Goal: Transaction & Acquisition: Purchase product/service

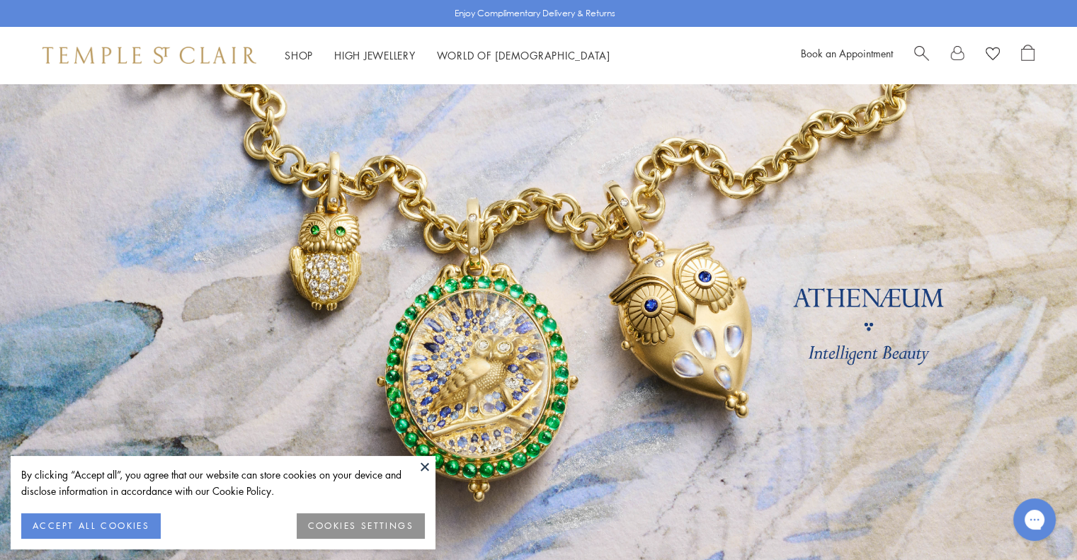
click at [103, 522] on button "ACCEPT ALL COOKIES" at bounding box center [91, 525] width 140 height 25
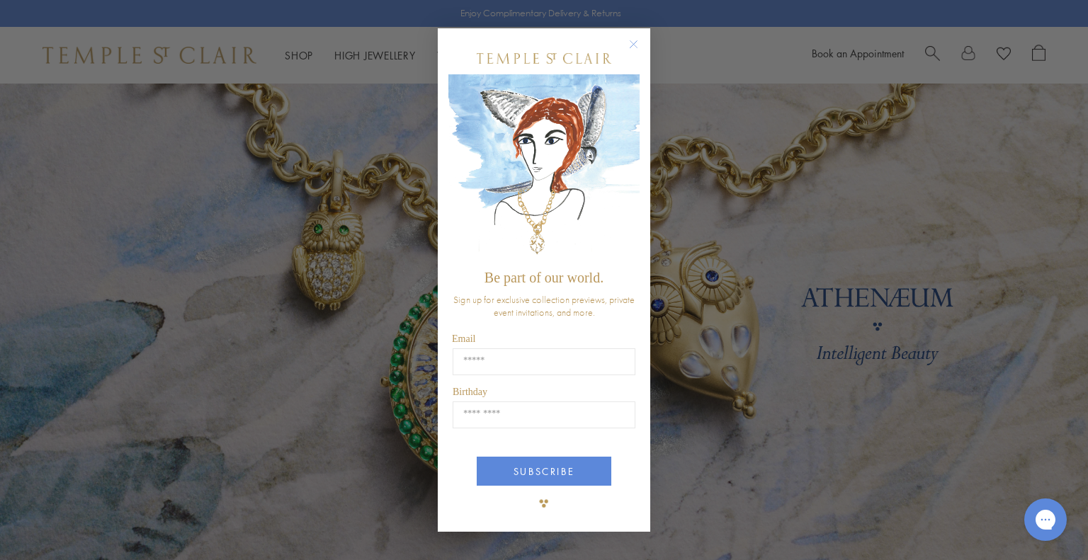
click at [636, 42] on circle "Close dialog" at bounding box center [633, 43] width 17 height 17
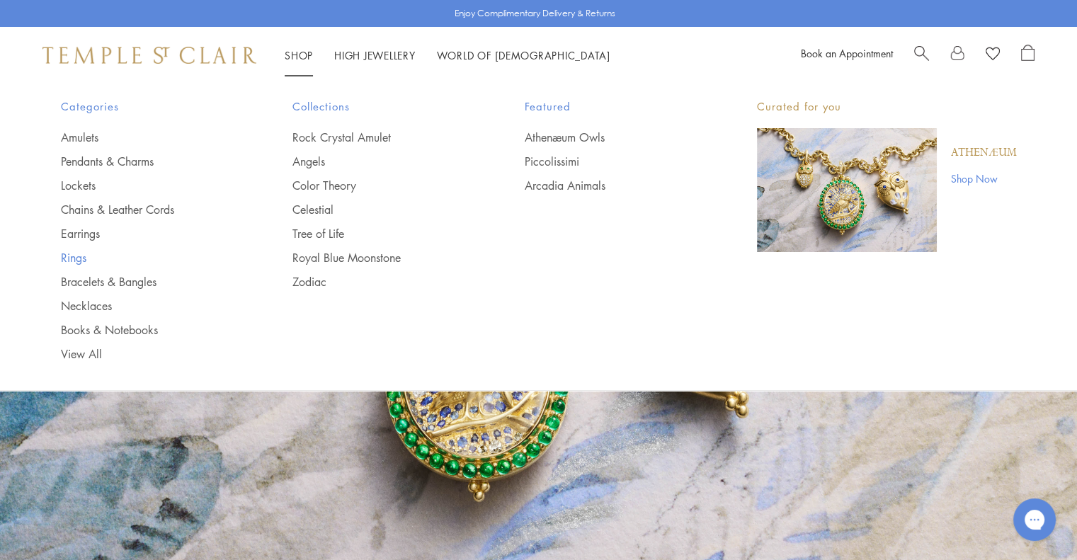
click at [74, 257] on link "Rings" at bounding box center [149, 258] width 176 height 16
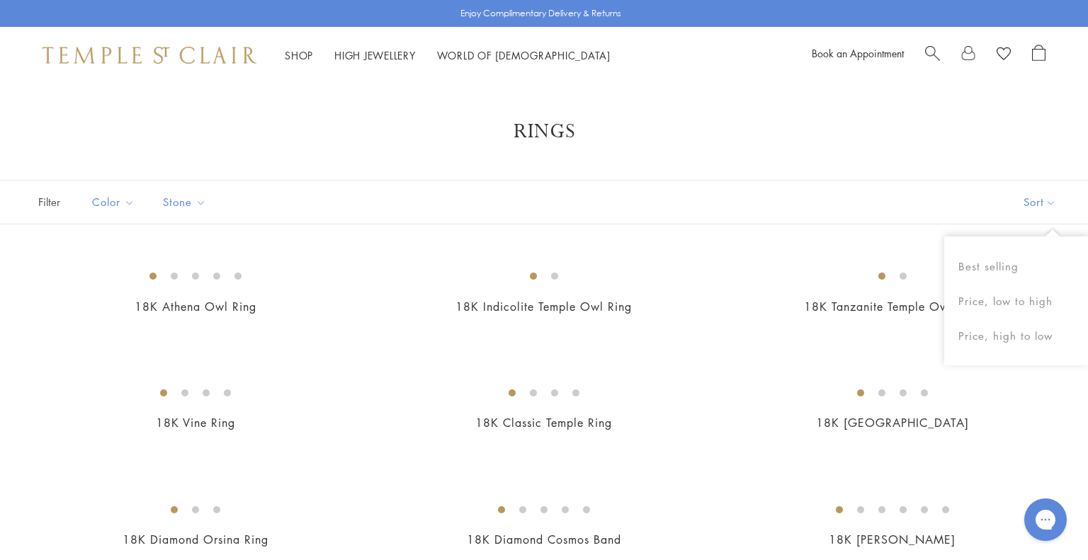
click at [1020, 209] on button "Sort" at bounding box center [1039, 202] width 96 height 43
click at [1025, 205] on button "Sort" at bounding box center [1039, 202] width 96 height 43
click at [1015, 299] on button "Price, low to high" at bounding box center [1016, 301] width 144 height 35
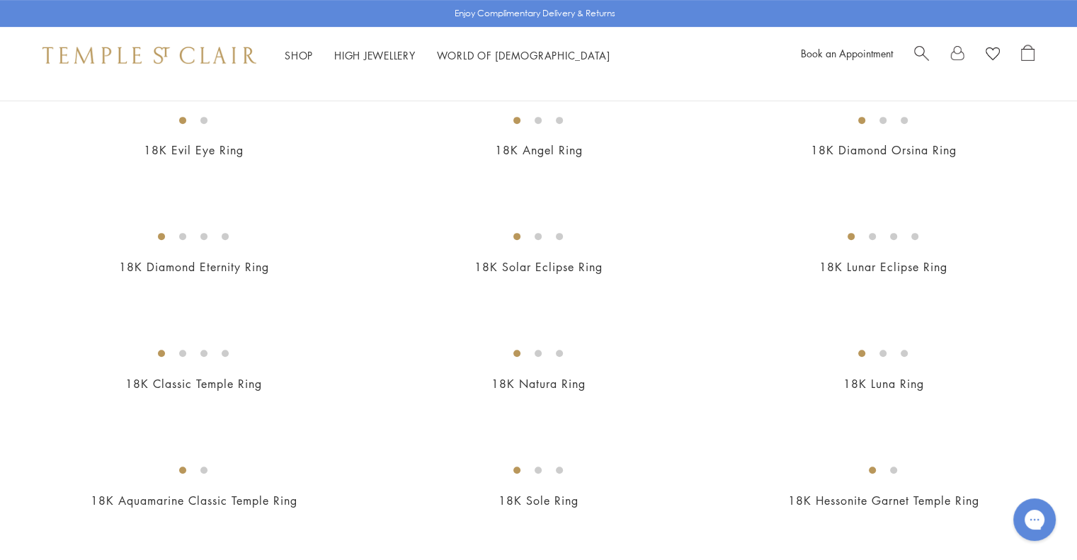
scroll to position [645, 0]
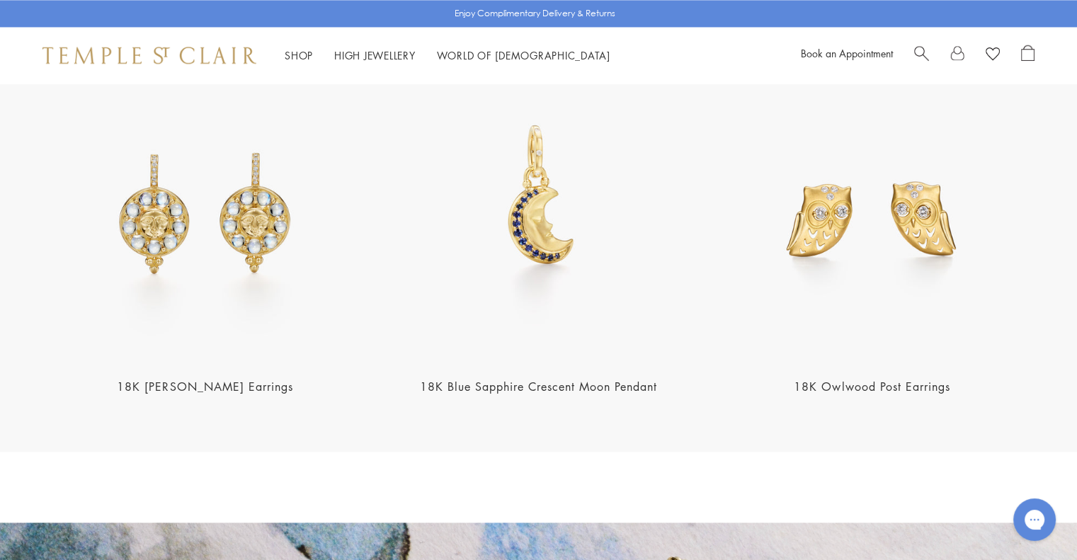
scroll to position [1934, 0]
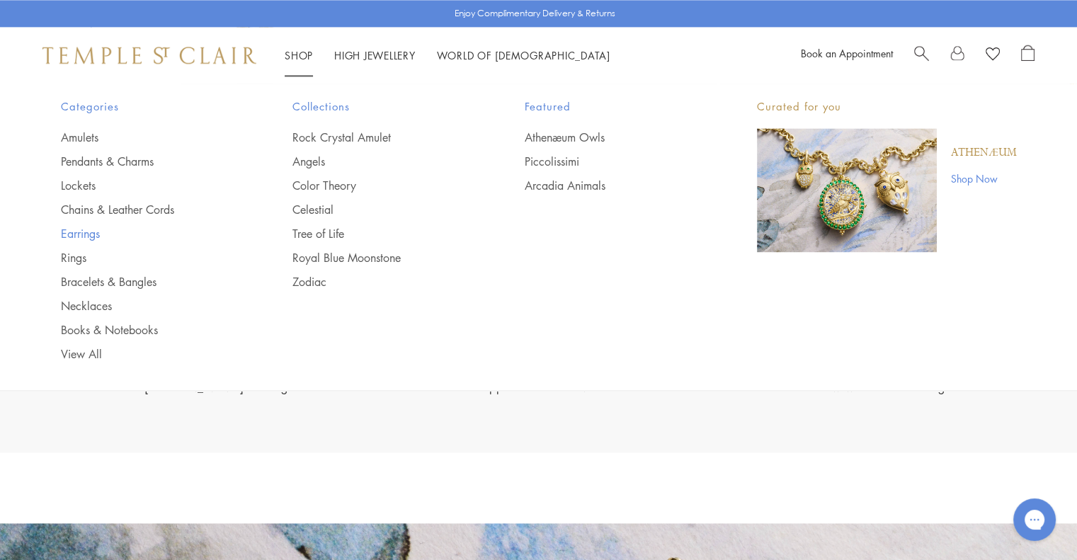
click at [72, 232] on link "Earrings" at bounding box center [149, 234] width 176 height 16
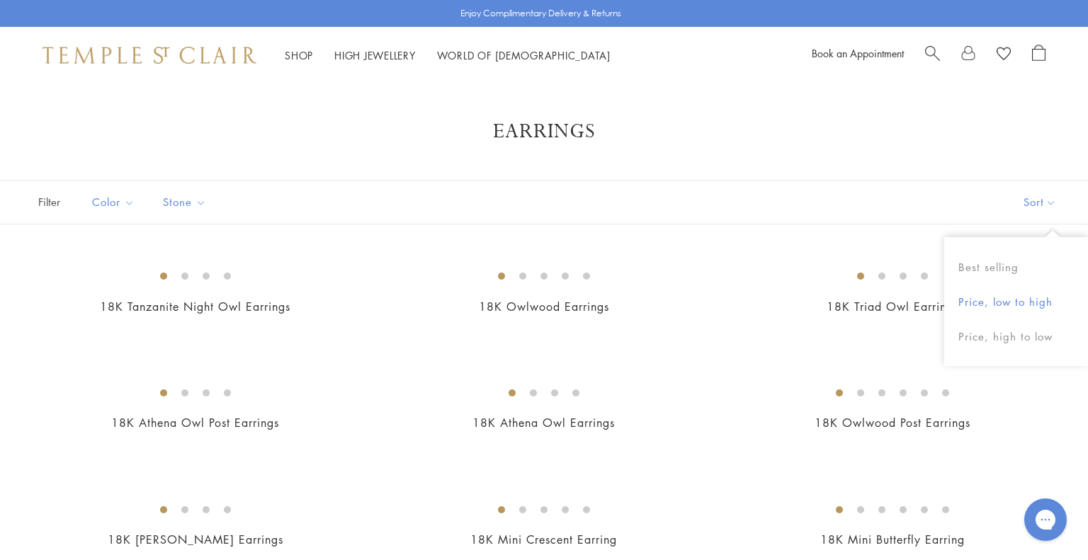
click at [991, 297] on button "Price, low to high" at bounding box center [1016, 302] width 144 height 35
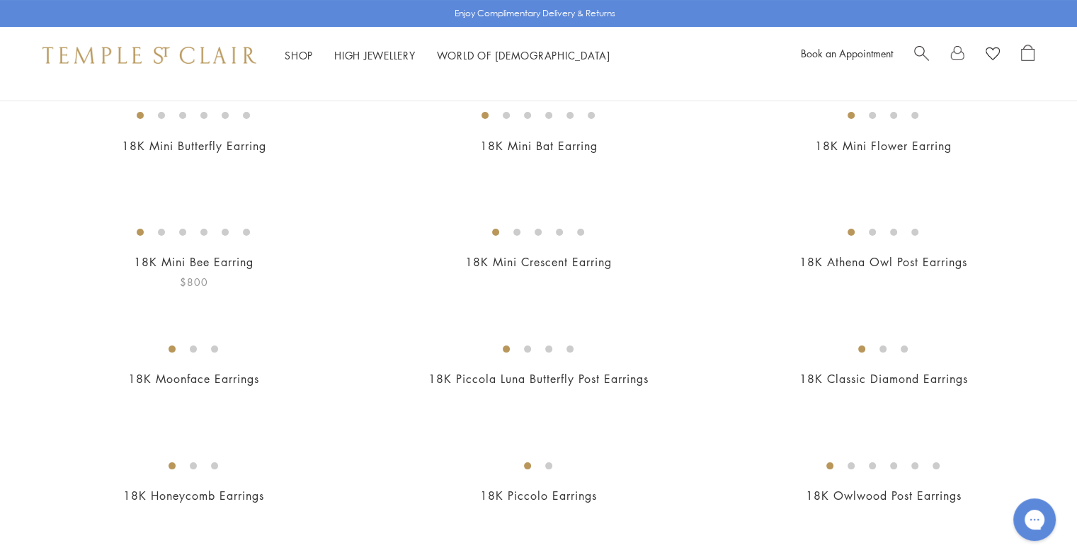
scroll to position [156, 0]
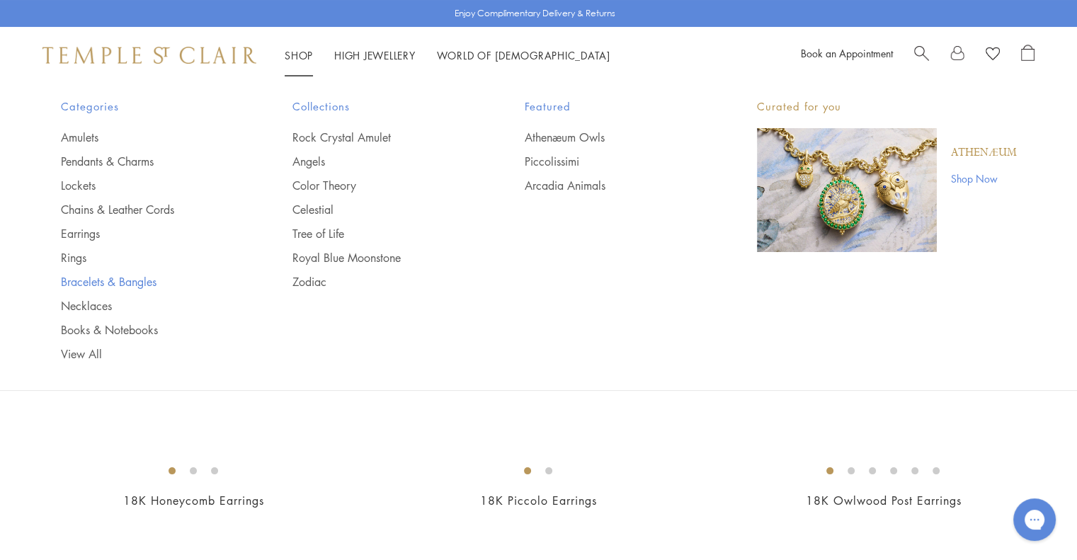
click at [79, 275] on link "Bracelets & Bangles" at bounding box center [149, 282] width 176 height 16
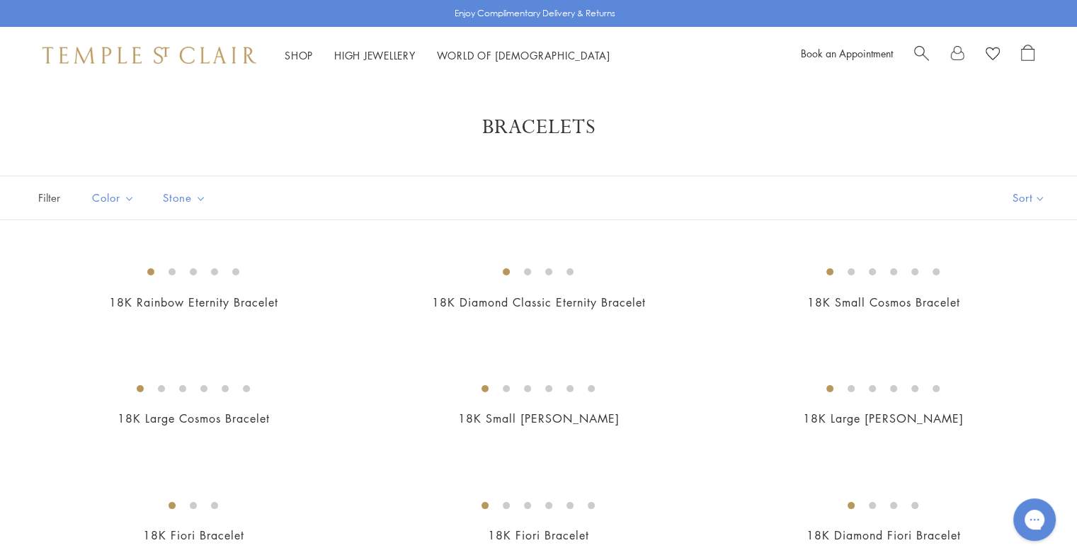
scroll to position [3, 0]
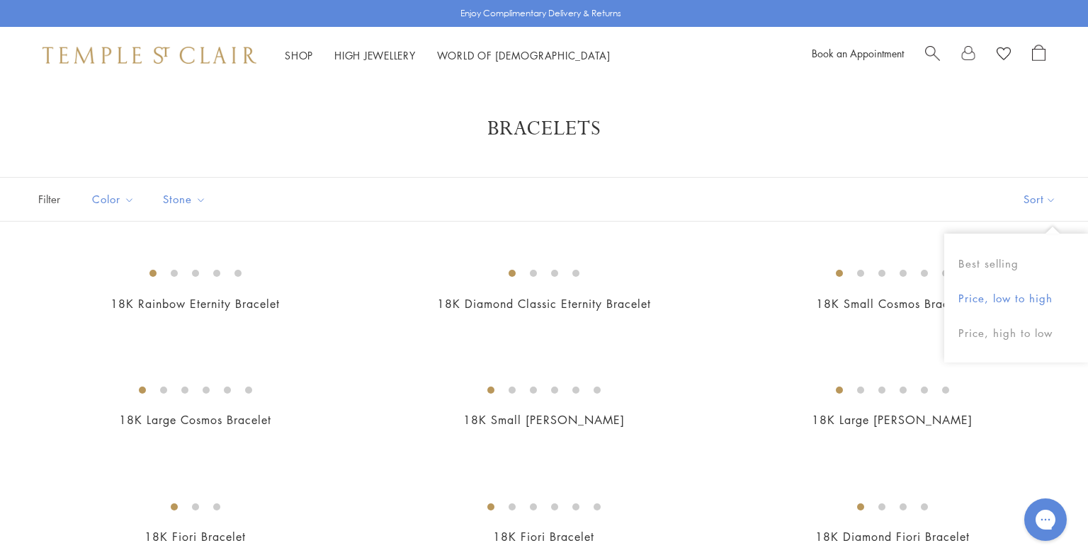
click at [995, 296] on button "Price, low to high" at bounding box center [1016, 298] width 144 height 35
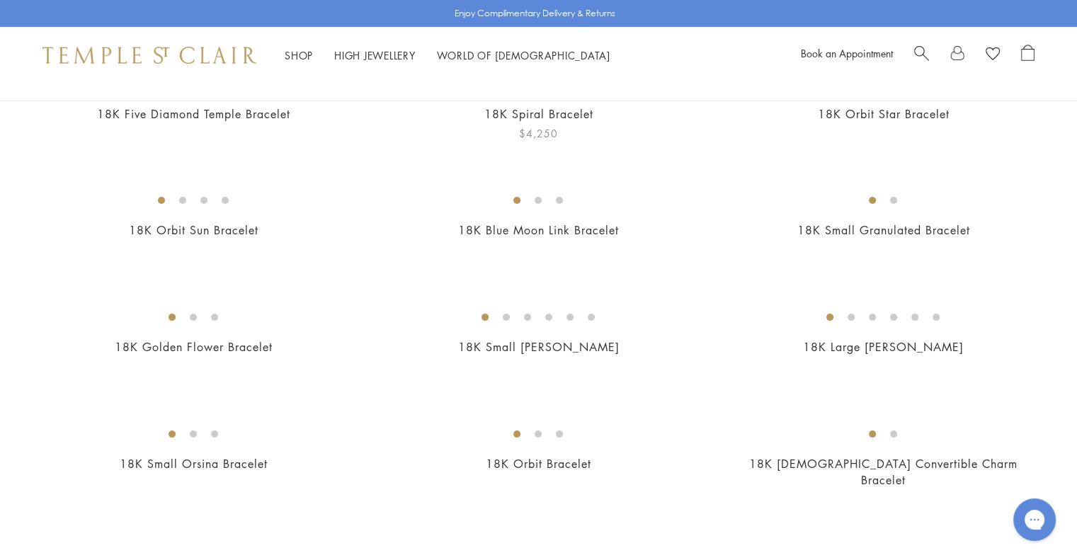
scroll to position [190, 0]
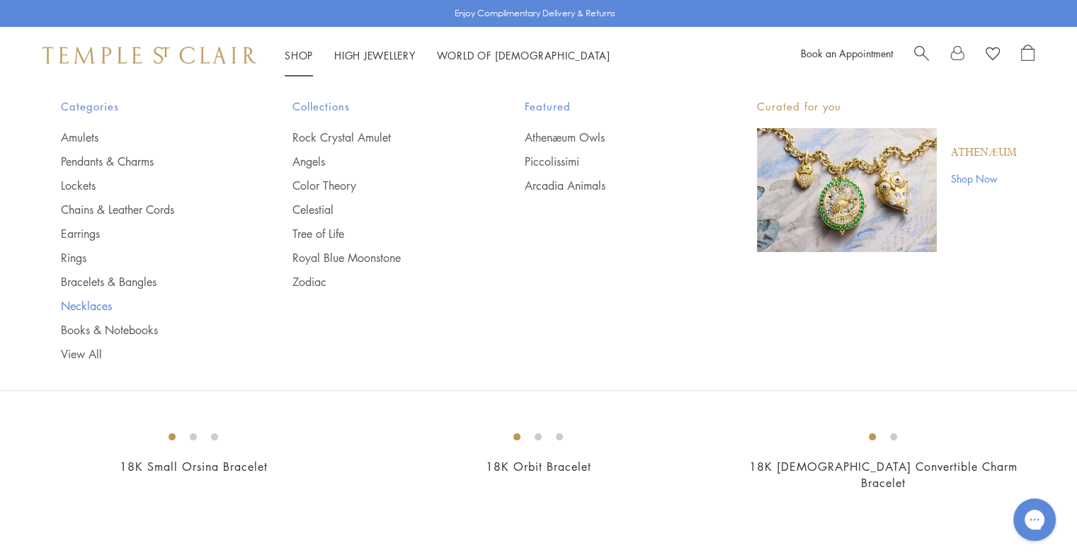
click at [77, 308] on link "Necklaces" at bounding box center [149, 306] width 176 height 16
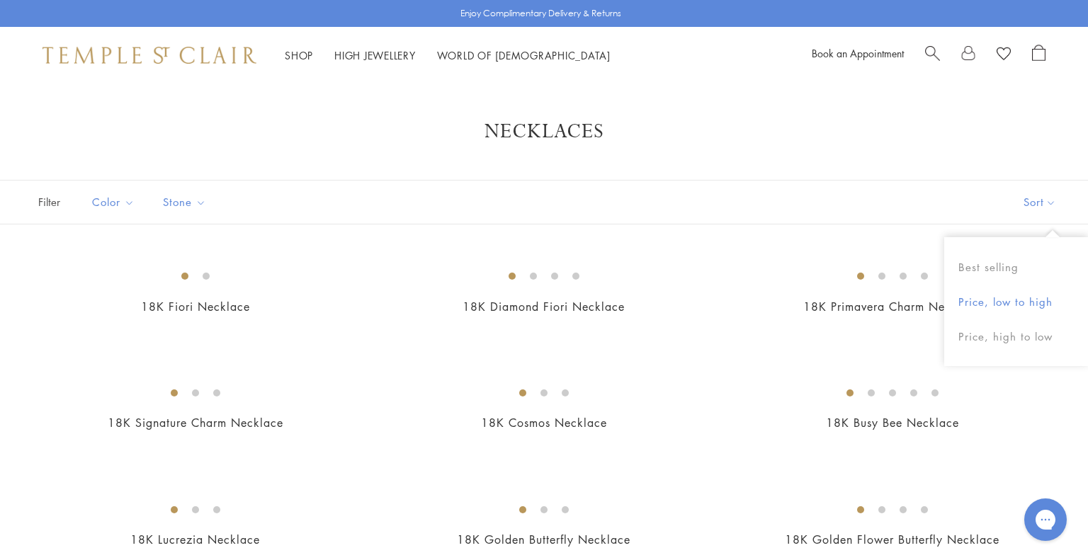
click at [985, 297] on button "Price, low to high" at bounding box center [1016, 302] width 144 height 35
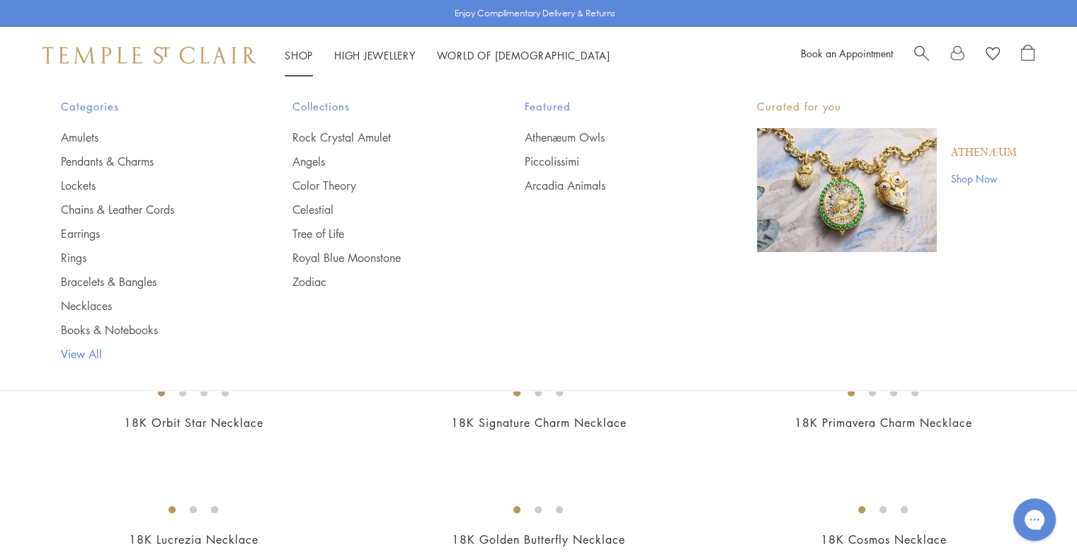
click at [86, 351] on link "View All" at bounding box center [149, 354] width 176 height 16
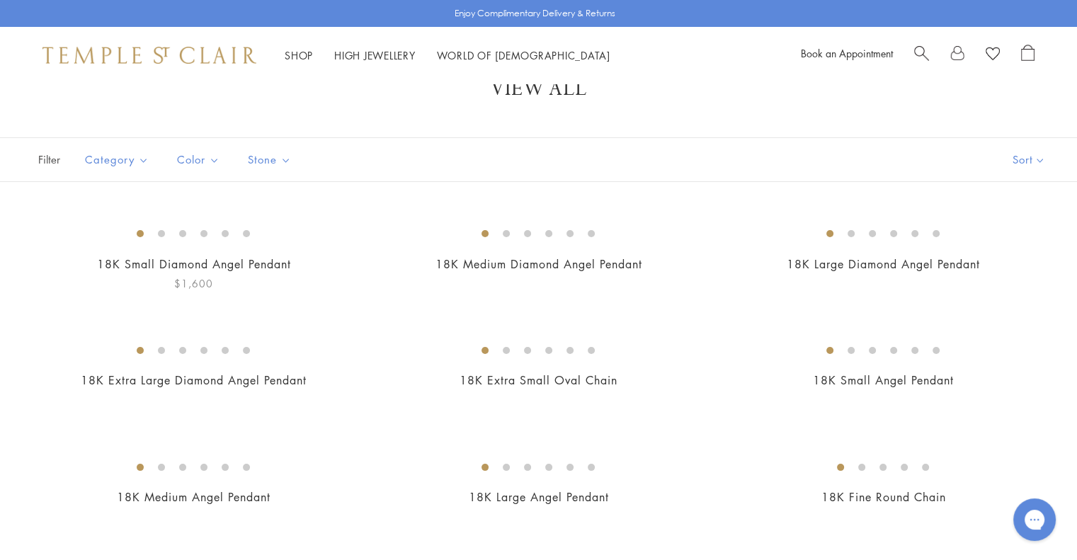
scroll to position [42, 0]
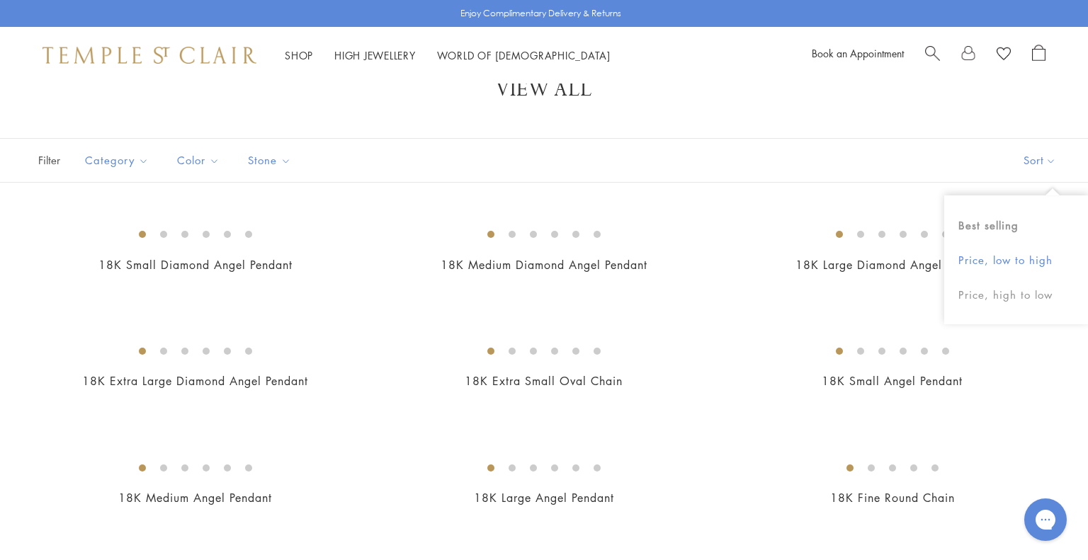
click at [1009, 253] on button "Price, low to high" at bounding box center [1016, 260] width 144 height 35
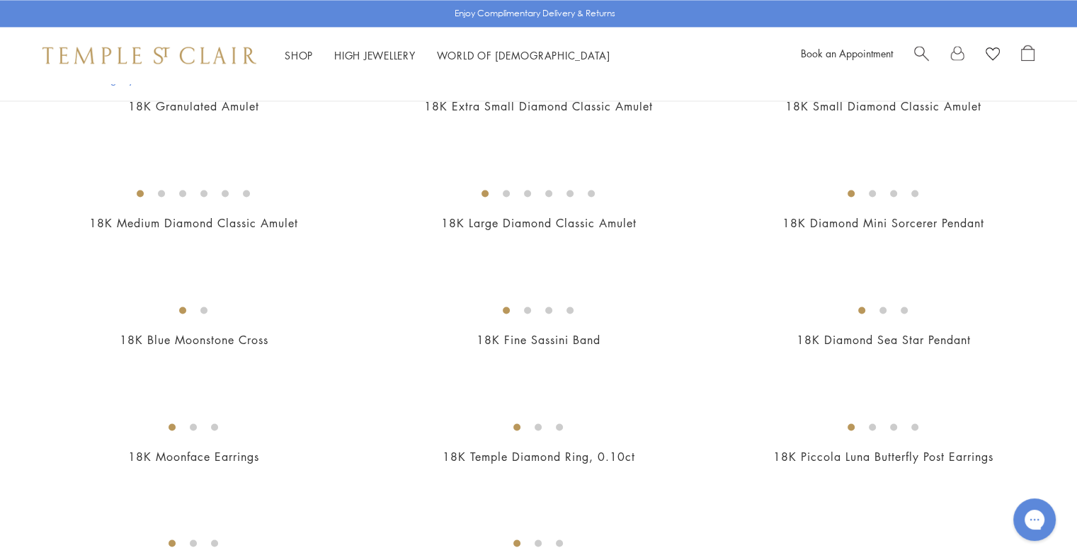
scroll to position [2184, 0]
click at [0, 0] on img at bounding box center [0, 0] width 0 height 0
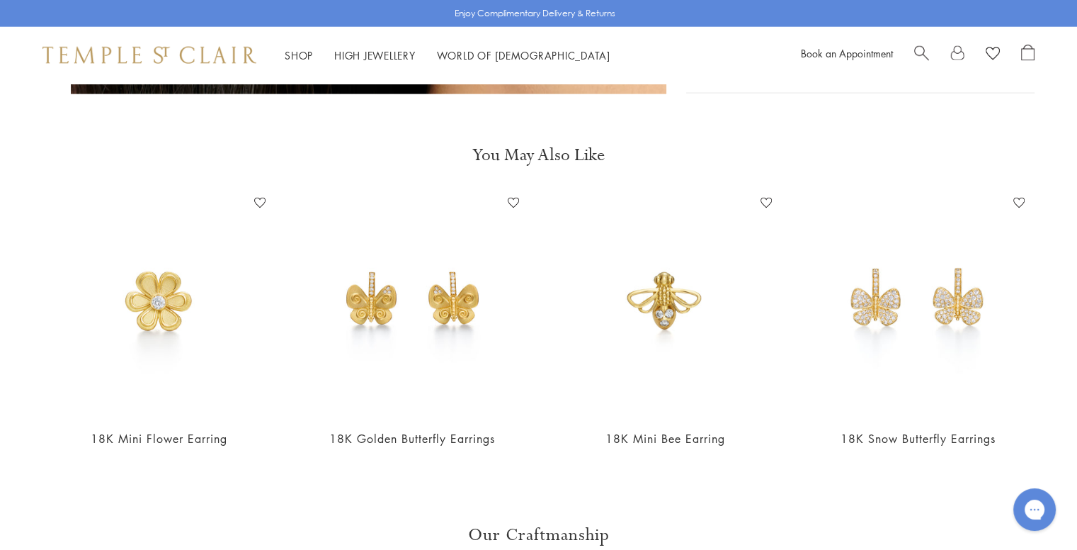
scroll to position [3051, 0]
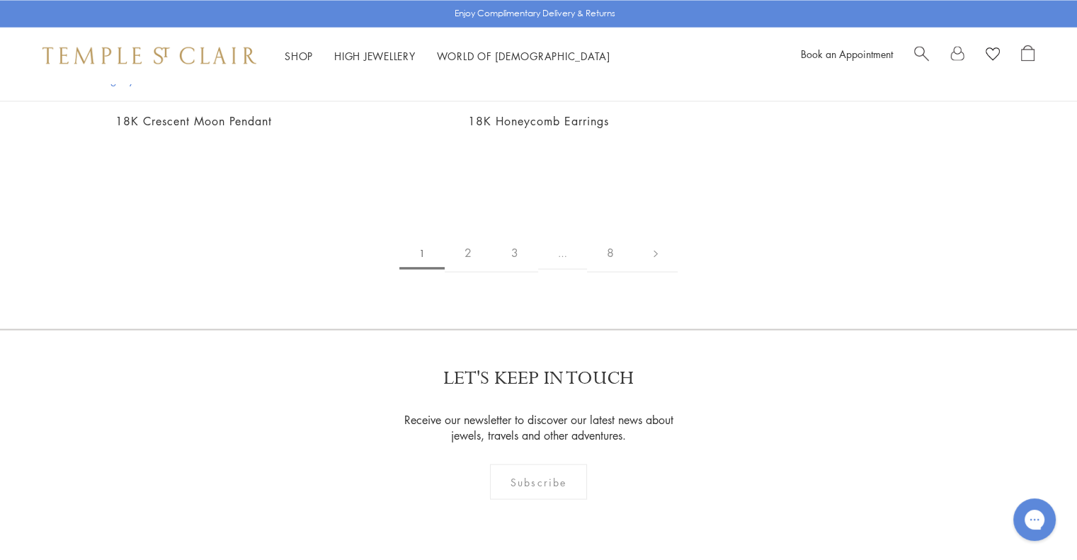
scroll to position [2639, 0]
click at [0, 0] on img at bounding box center [0, 0] width 0 height 0
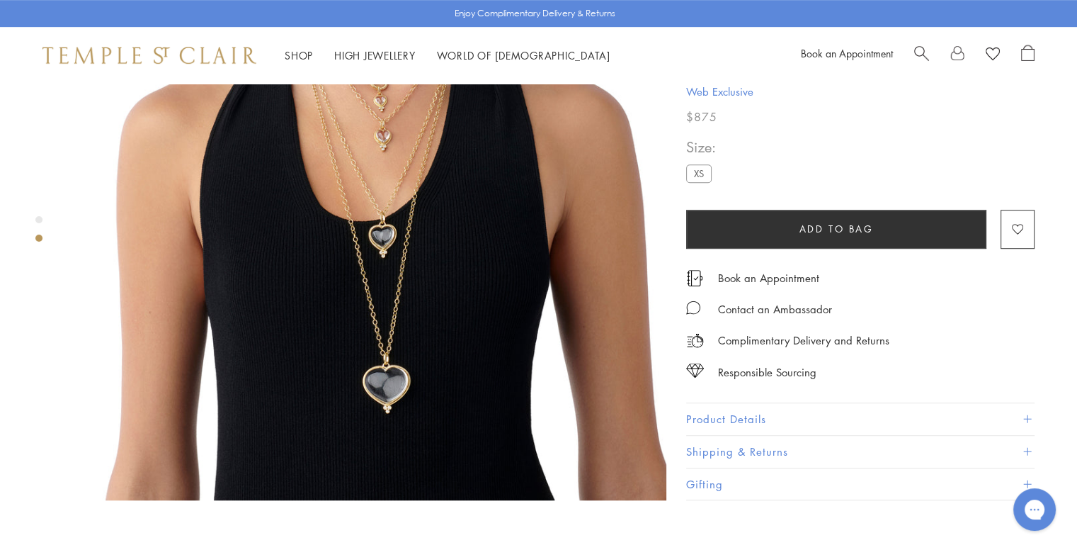
scroll to position [795, 0]
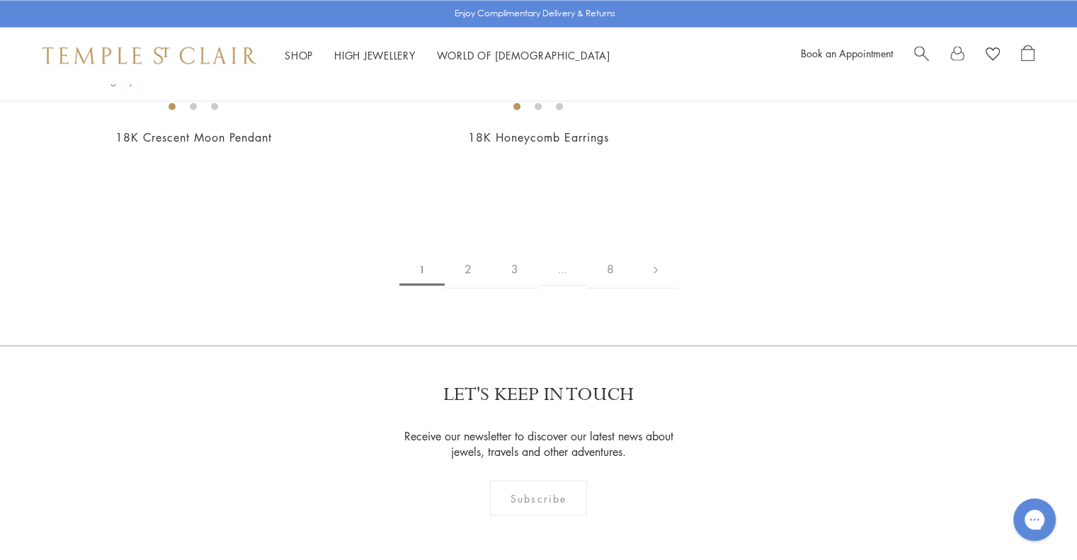
scroll to position [2660, 0]
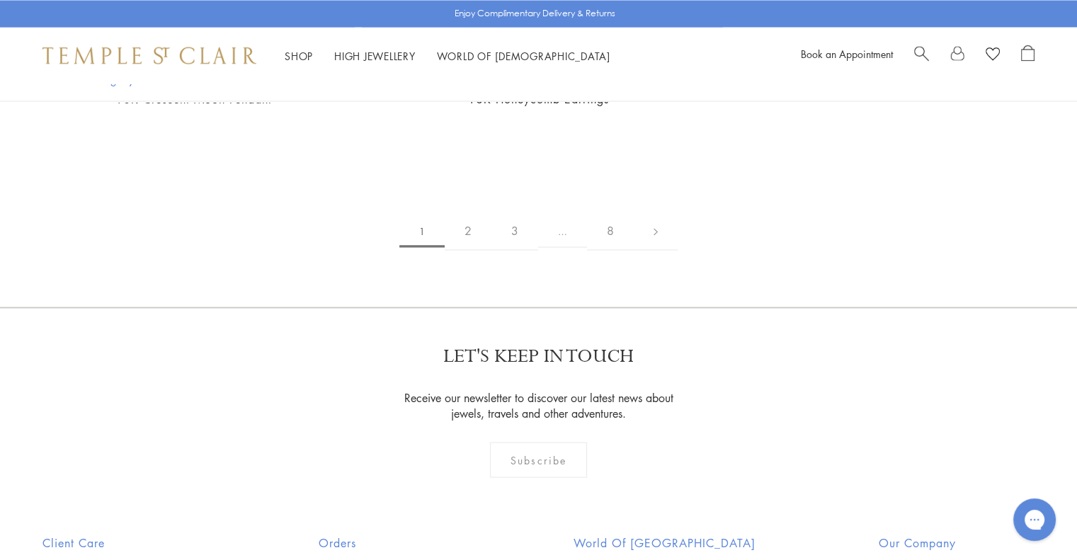
click at [0, 0] on img at bounding box center [0, 0] width 0 height 0
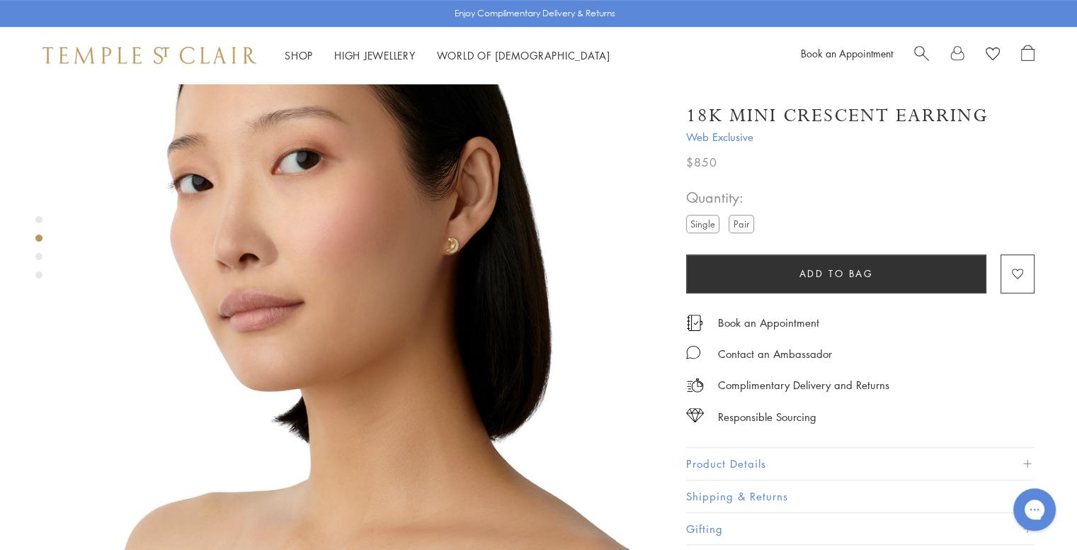
scroll to position [739, 0]
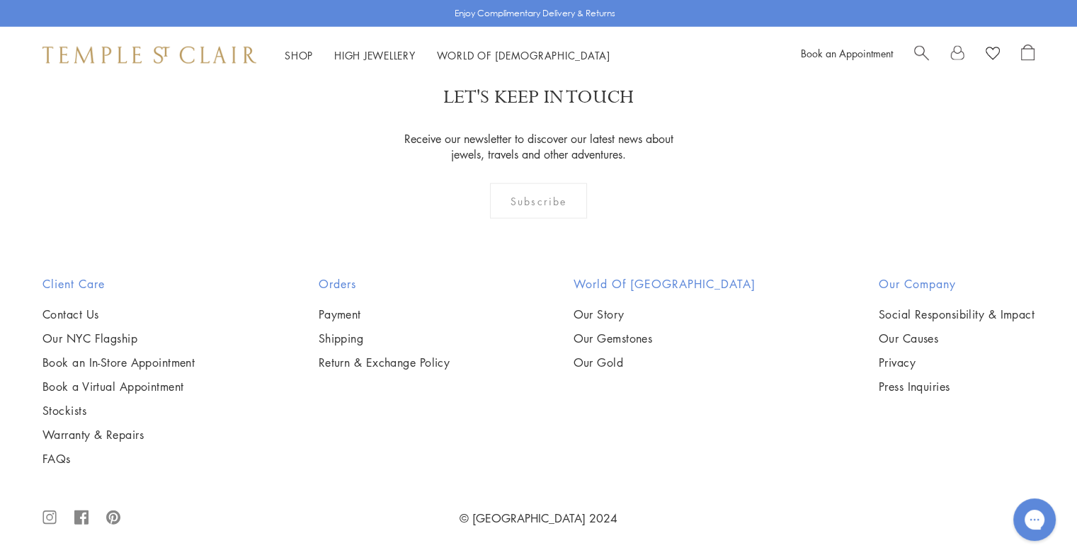
scroll to position [3019, 0]
click at [0, 0] on img at bounding box center [0, 0] width 0 height 0
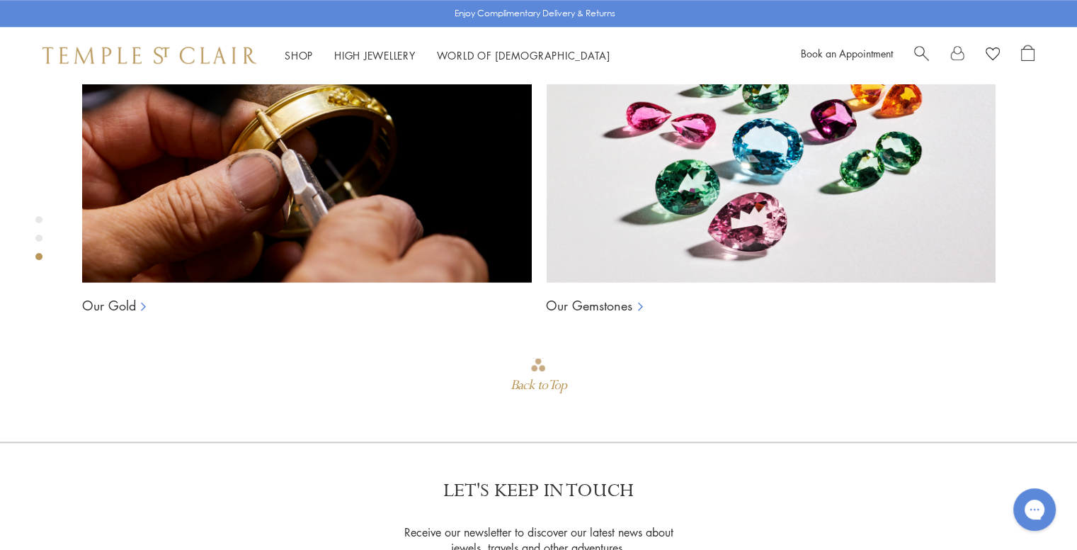
scroll to position [1173, 0]
